Goal: Find specific page/section: Find specific page/section

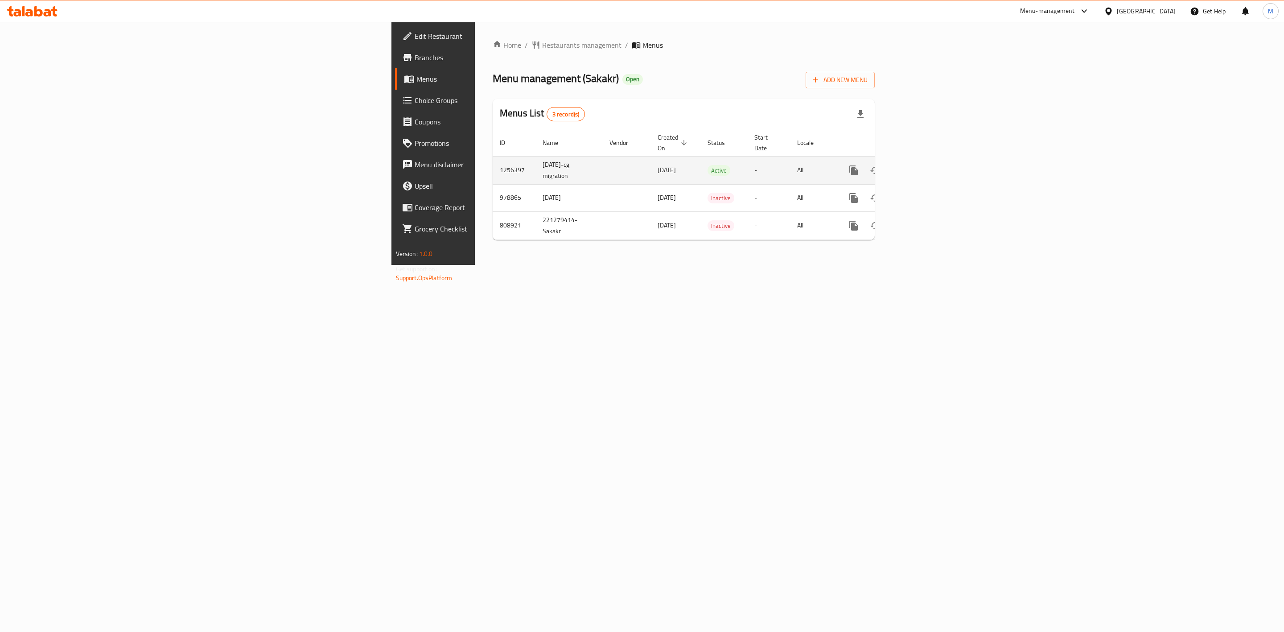
click at [923, 165] on icon "enhanced table" at bounding box center [918, 170] width 11 height 11
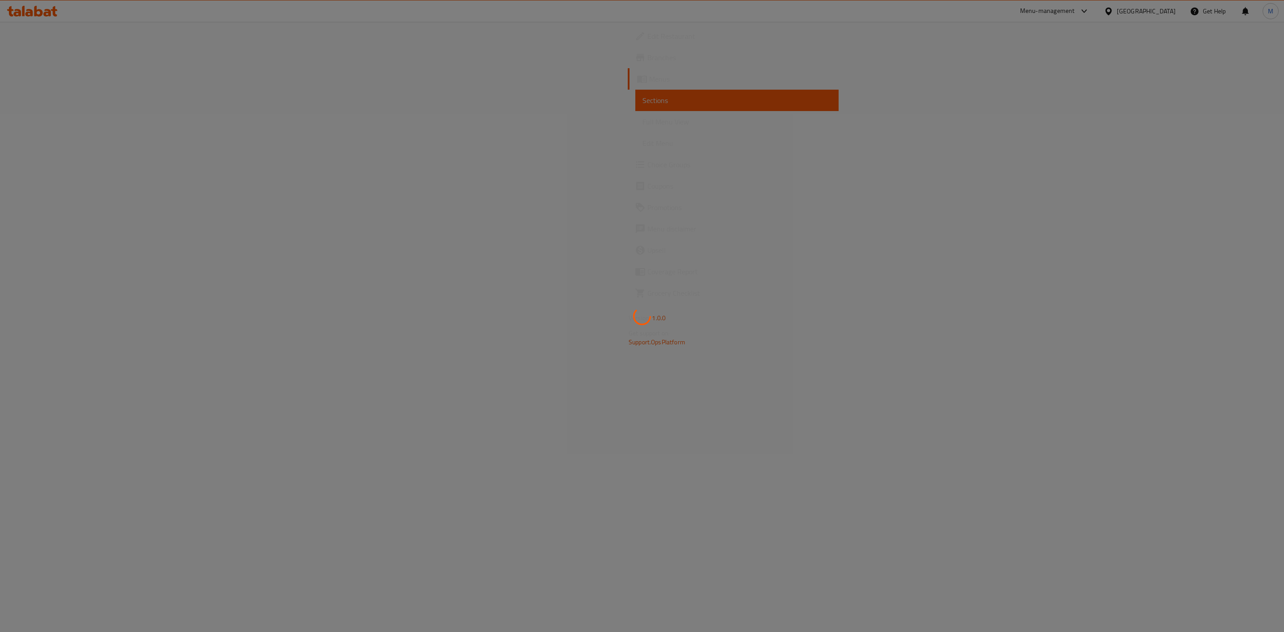
drag, startPoint x: 509, startPoint y: 521, endPoint x: 754, endPoint y: 463, distance: 252.3
drag, startPoint x: 754, startPoint y: 463, endPoint x: 626, endPoint y: 403, distance: 141.8
click at [626, 403] on div at bounding box center [642, 316] width 1284 height 632
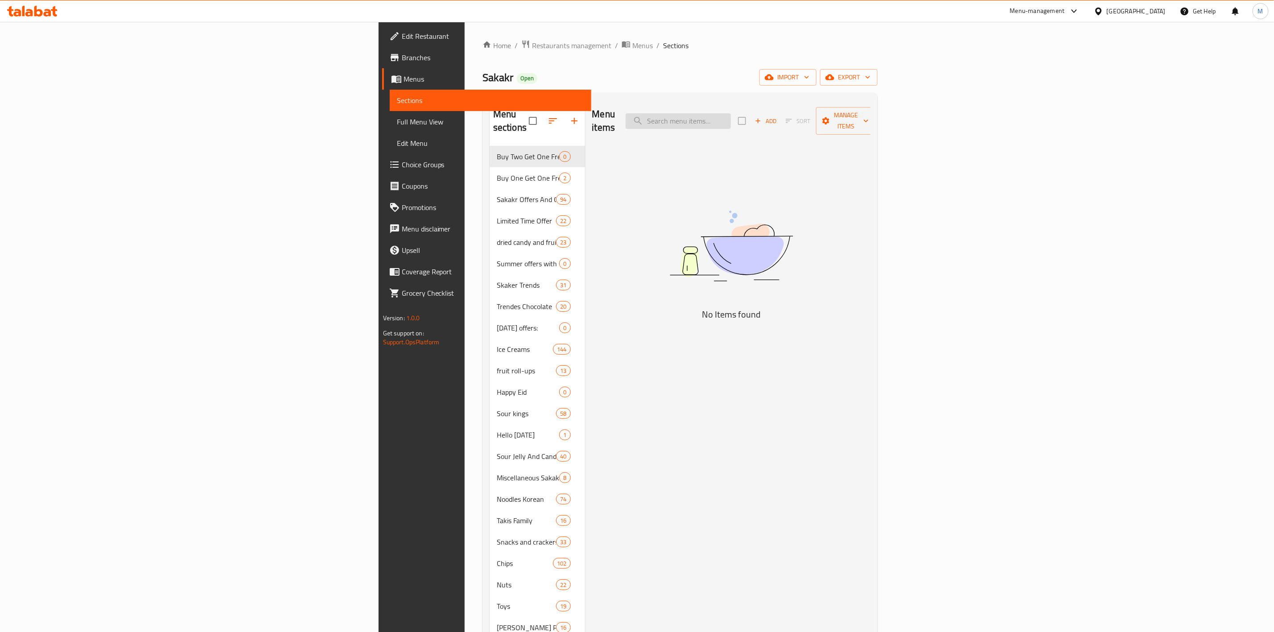
click at [731, 113] on input "search" at bounding box center [678, 121] width 105 height 16
paste input "ريتر سبورت ديو كوفي 218 جرام"
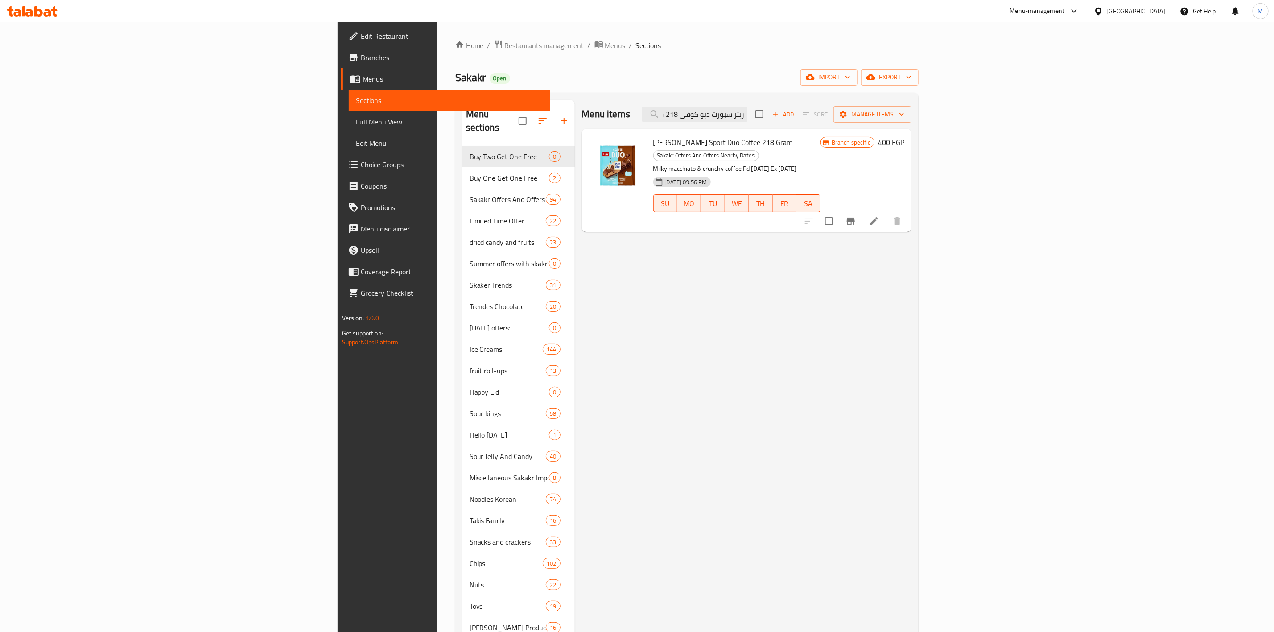
type input "ريتر سبورت ديو كوفي 218 جرام"
click at [653, 146] on span "[PERSON_NAME] Sport Duo Coffee 218 Gram" at bounding box center [723, 142] width 140 height 13
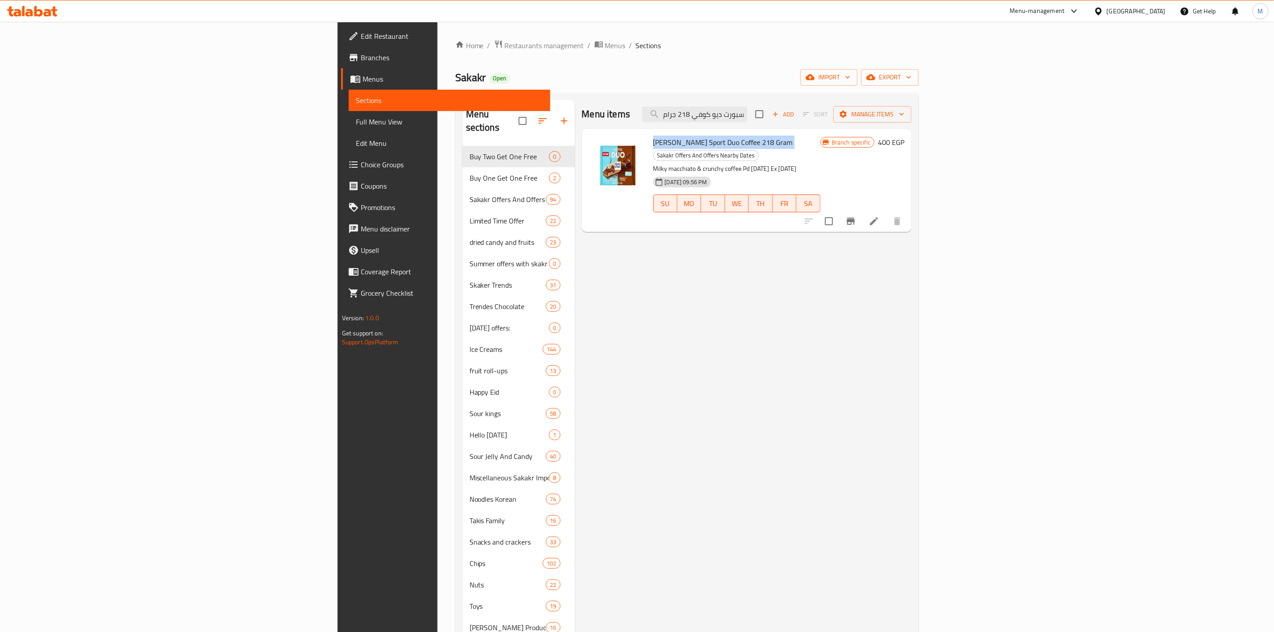
copy h6 "[PERSON_NAME] Sport Duo Coffee 218 Gram"
click at [361, 54] on span "Branches" at bounding box center [452, 57] width 182 height 11
